Goal: Transaction & Acquisition: Obtain resource

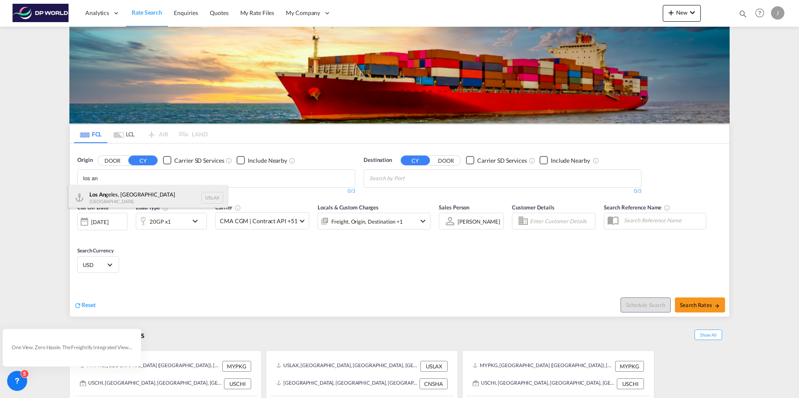
type input "los an"
click at [112, 194] on div "Los An geles, [GEOGRAPHIC_DATA] [GEOGRAPHIC_DATA] USLAX" at bounding box center [148, 197] width 159 height 25
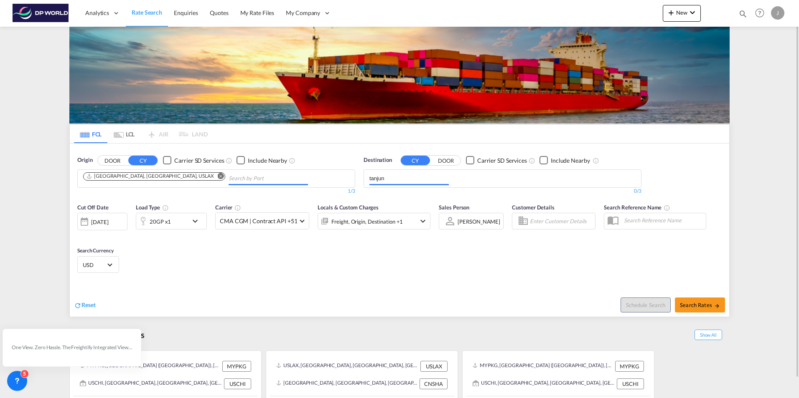
click at [296, 161] on div "Origin DOOR CY Carrier SD Services Include Nearby [GEOGRAPHIC_DATA], CA, USLAX …" at bounding box center [399, 172] width 659 height 56
drag, startPoint x: 395, startPoint y: 179, endPoint x: 349, endPoint y: 176, distance: 45.7
click at [350, 176] on div "Origin DOOR CY Carrier SD Services Include Nearby [GEOGRAPHIC_DATA], CA, USLAX …" at bounding box center [399, 172] width 659 height 56
paste input "Tanjung Pelepas"
type input "Tanjung Pelepaspelepas"
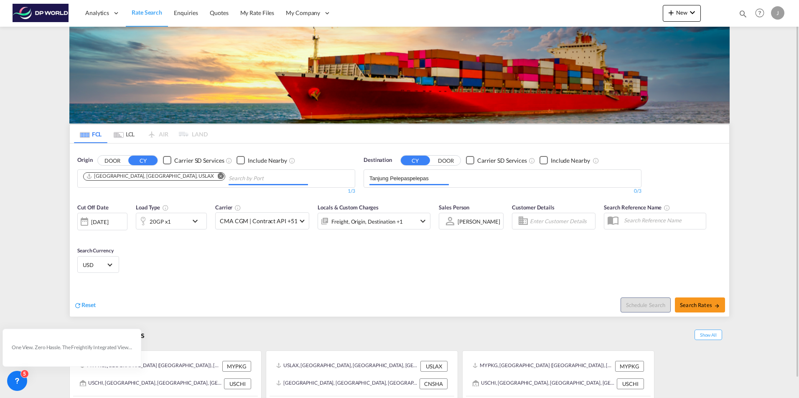
drag, startPoint x: 438, startPoint y: 178, endPoint x: 344, endPoint y: 175, distance: 93.6
click at [346, 178] on div "Origin DOOR CY Carrier SD Services Include Nearby [GEOGRAPHIC_DATA], CA, USLAX …" at bounding box center [399, 172] width 659 height 56
paste input "Tanjung Pelepas"
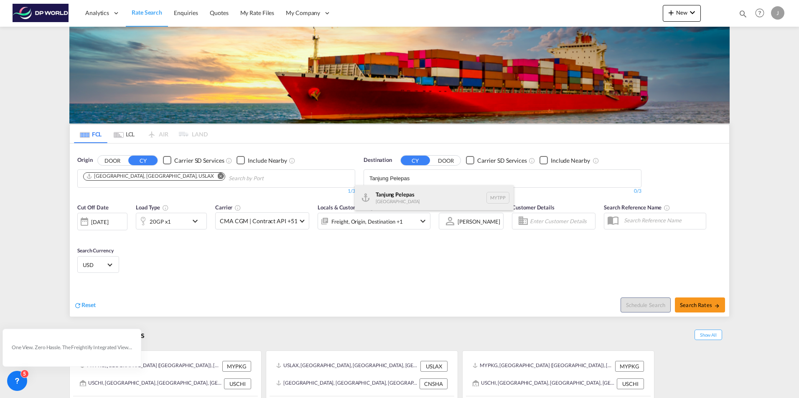
type input "Tanjung Pelepas"
click at [422, 199] on div "Tanjung Pelepas [GEOGRAPHIC_DATA] MYTPP" at bounding box center [434, 197] width 159 height 25
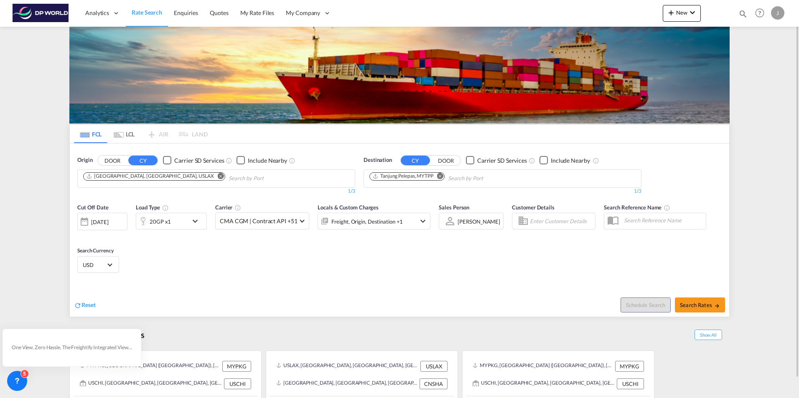
click at [178, 223] on div "20GP x1" at bounding box center [162, 221] width 52 height 17
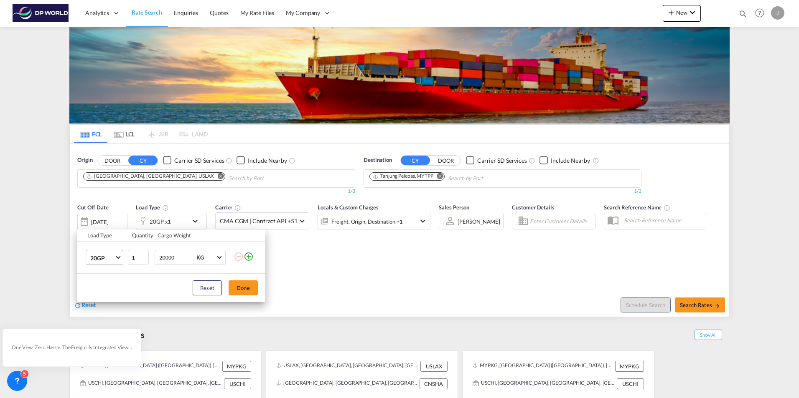
click at [119, 259] on md-select-value "20GP" at bounding box center [105, 258] width 33 height 14
click at [107, 298] on md-option "40HC" at bounding box center [112, 298] width 57 height 20
click at [246, 284] on button "Done" at bounding box center [242, 288] width 29 height 15
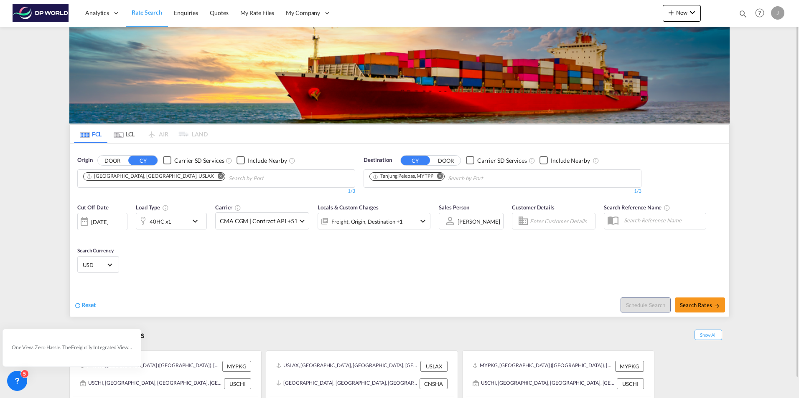
click at [254, 283] on div "Reset Schedule Search Search Rates" at bounding box center [399, 299] width 659 height 36
click at [698, 305] on span "Search Rates" at bounding box center [700, 305] width 40 height 7
type input "USLAX to MYTPP / [DATE]"
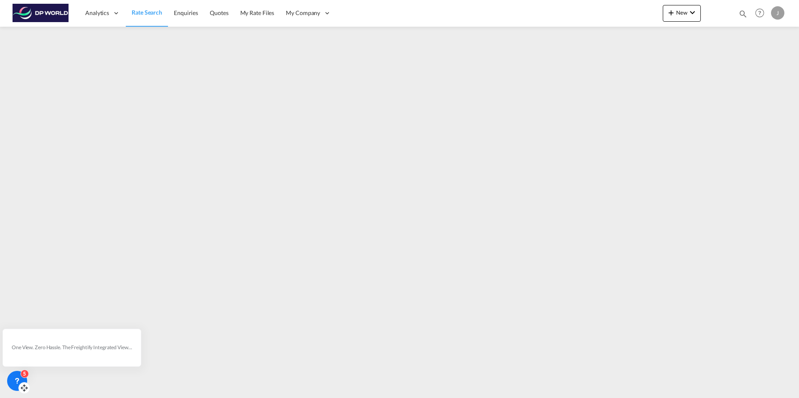
click at [21, 376] on div "5" at bounding box center [24, 374] width 8 height 8
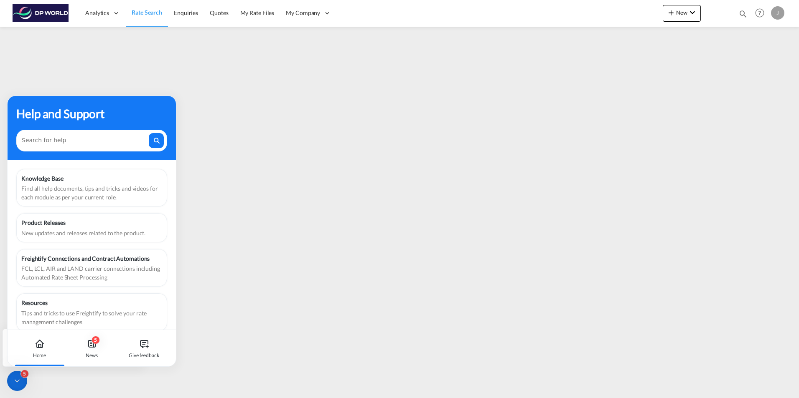
click at [18, 380] on icon at bounding box center [17, 381] width 8 height 8
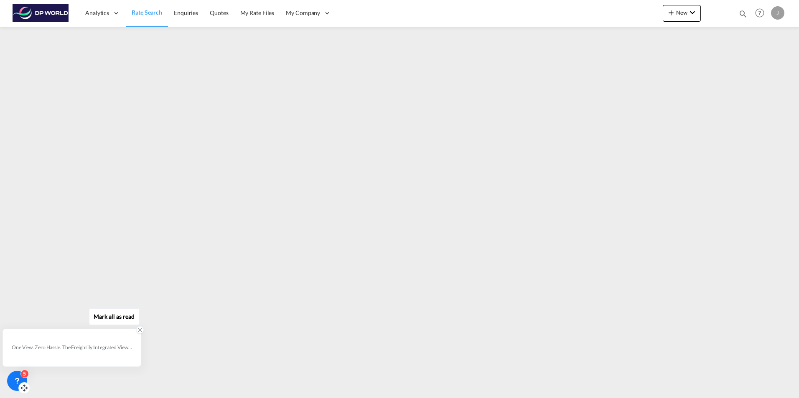
click at [92, 353] on div "One View. Zero Hassle. The Freightify Integrated View embeds Freightify’s featu…" at bounding box center [72, 348] width 120 height 13
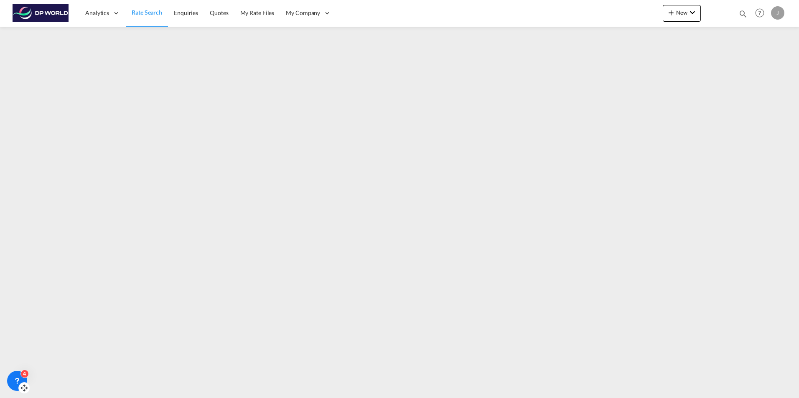
click at [138, 14] on span "Rate Search" at bounding box center [147, 12] width 30 height 7
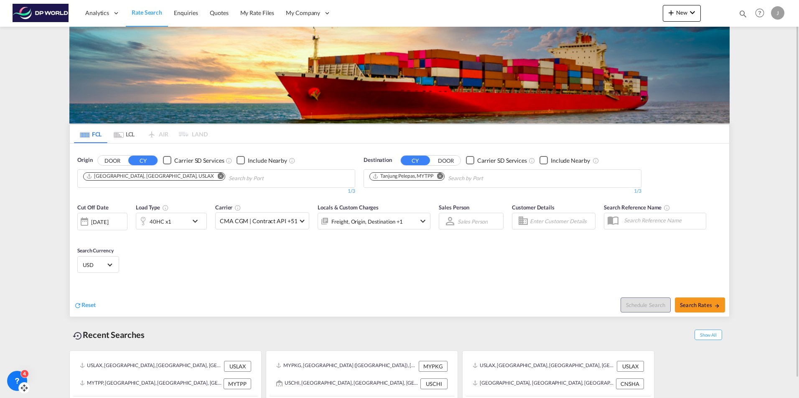
click at [443, 177] on md-icon "Remove" at bounding box center [440, 176] width 6 height 6
click at [419, 180] on input "Chips input." at bounding box center [408, 178] width 79 height 13
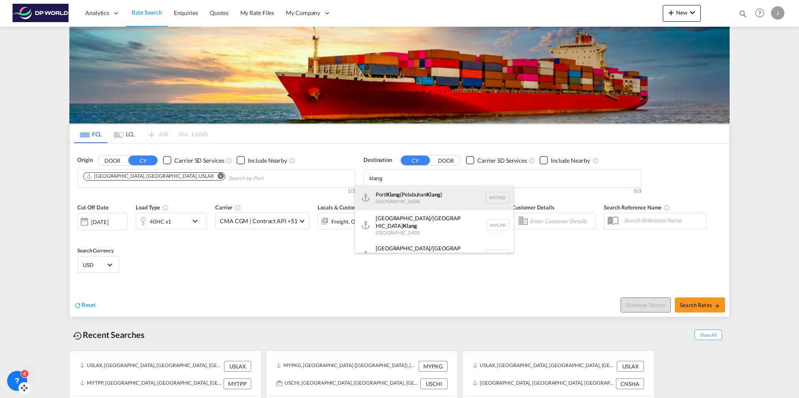
type input "klang"
click at [437, 201] on div "[GEOGRAPHIC_DATA] ([GEOGRAPHIC_DATA] ) [GEOGRAPHIC_DATA] MYPKG" at bounding box center [434, 197] width 159 height 25
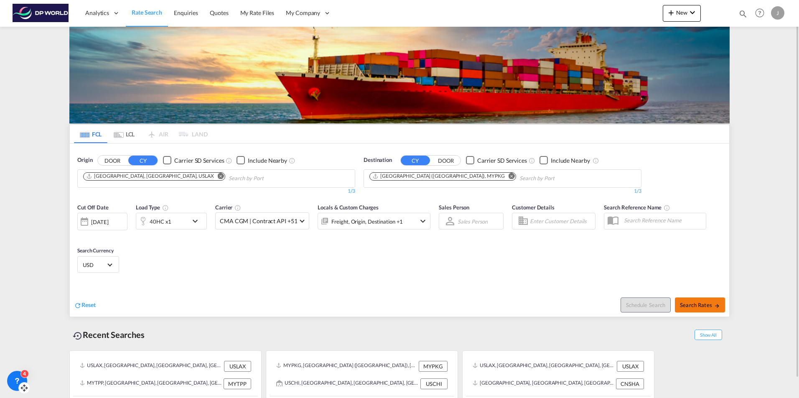
click at [707, 305] on span "Search Rates" at bounding box center [700, 305] width 40 height 7
type input "USLAX to MYPKG / [DATE]"
